Goal: Transaction & Acquisition: Purchase product/service

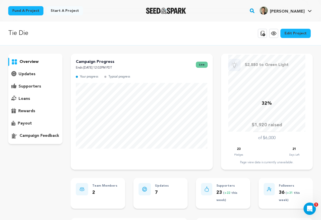
click at [311, 11] on icon at bounding box center [310, 11] width 4 height 3
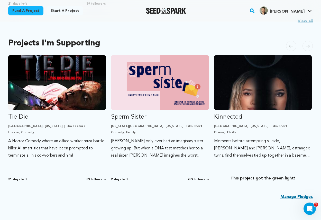
scroll to position [272, 0]
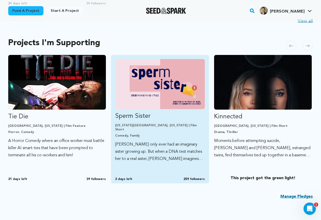
click at [141, 141] on p "[PERSON_NAME] only ever had an imaginary sister growing up. But when a DNA test…" at bounding box center [159, 152] width 89 height 22
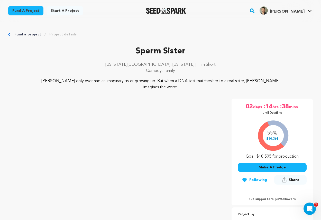
click at [89, 32] on div "Fund a project Project details" at bounding box center [160, 34] width 305 height 5
